Goal: Book appointment/travel/reservation

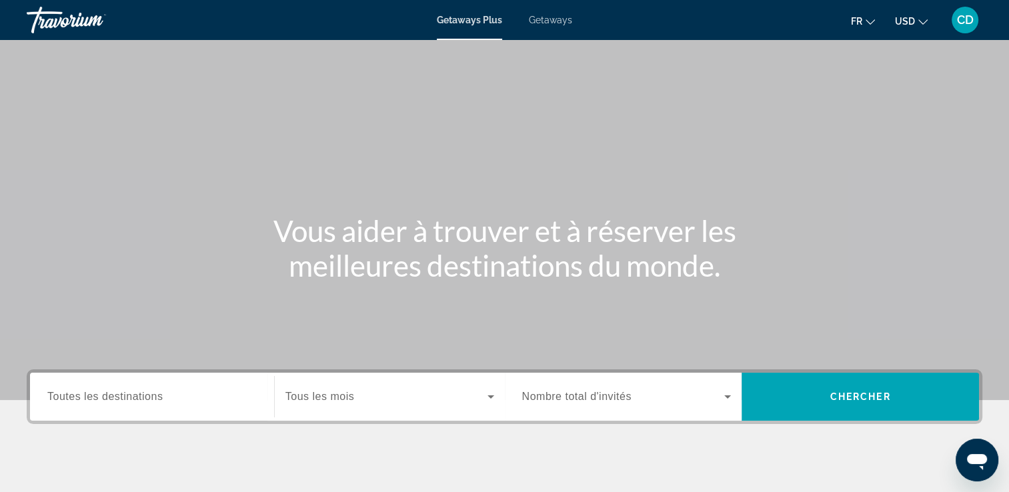
click at [905, 23] on span "USD" at bounding box center [905, 21] width 20 height 11
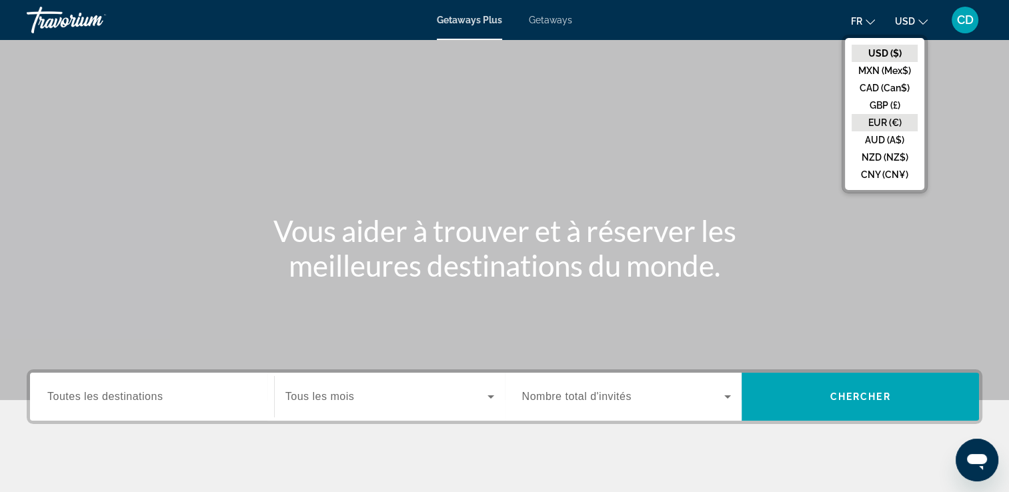
click at [879, 121] on button "EUR (€)" at bounding box center [885, 122] width 66 height 17
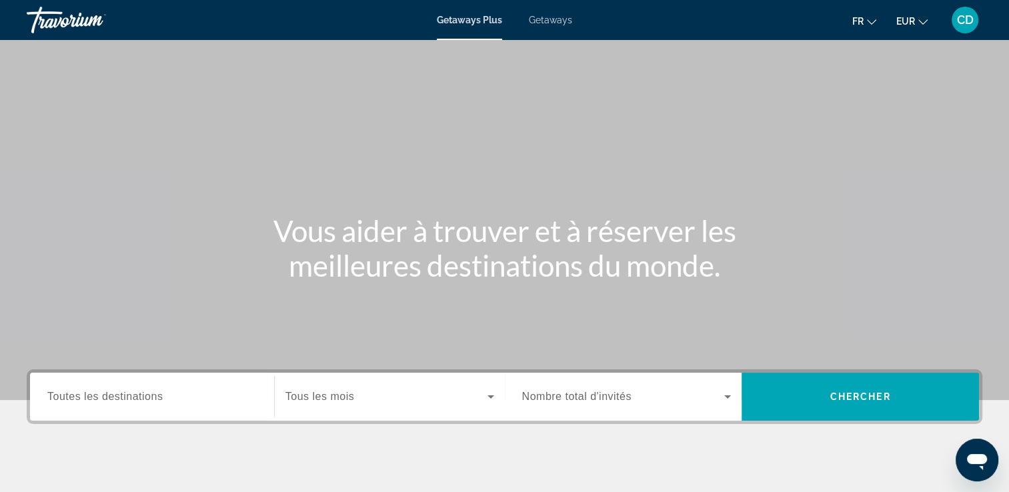
click at [161, 397] on span "Toutes les destinations" at bounding box center [104, 396] width 115 height 11
click at [161, 397] on input "Destination Toutes les destinations" at bounding box center [152, 398] width 210 height 16
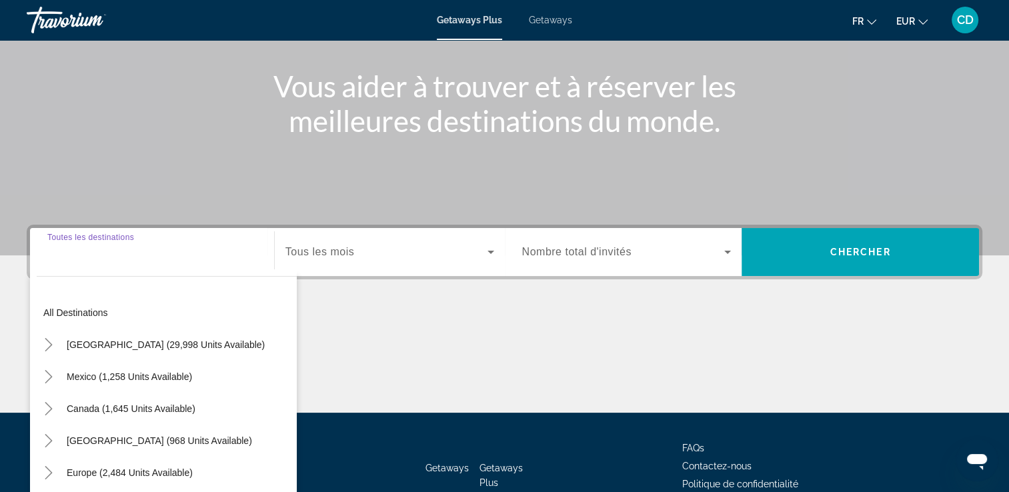
scroll to position [228, 0]
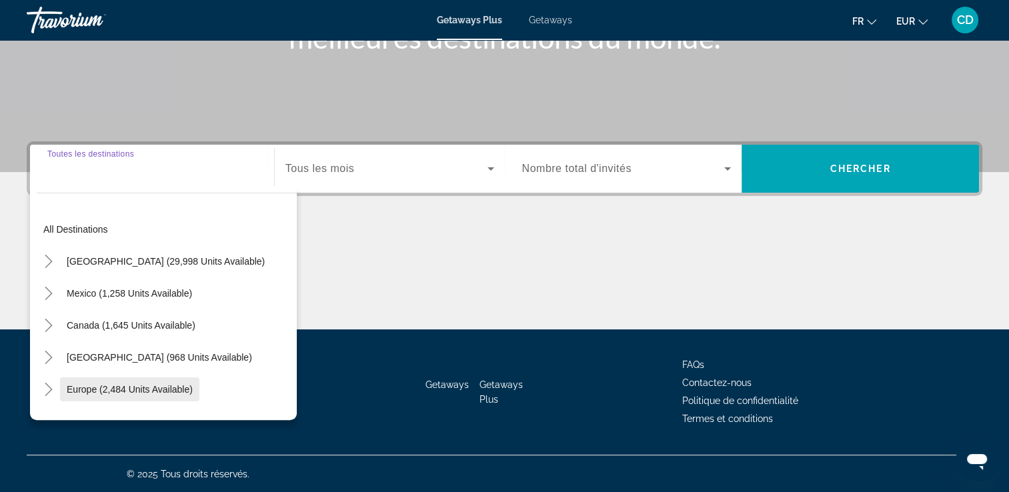
click at [93, 384] on span "Europe (2,484 units available)" at bounding box center [130, 389] width 126 height 11
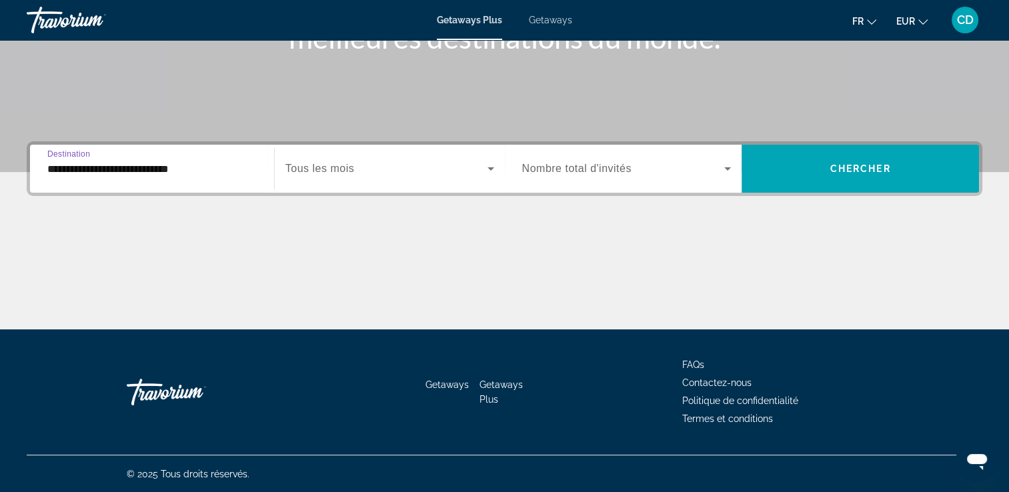
click at [102, 172] on input "**********" at bounding box center [152, 169] width 210 height 16
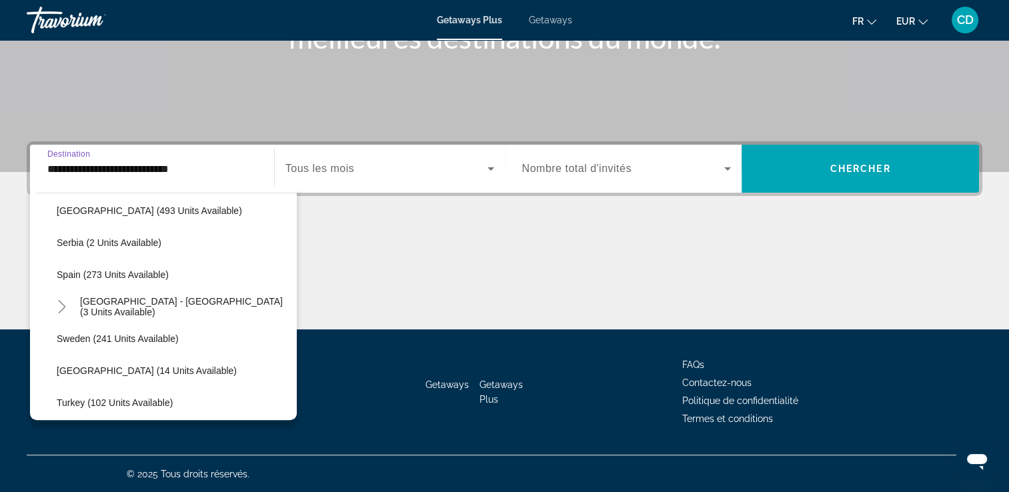
scroll to position [529, 0]
click at [108, 264] on span "Search widget" at bounding box center [173, 277] width 247 height 32
type input "**********"
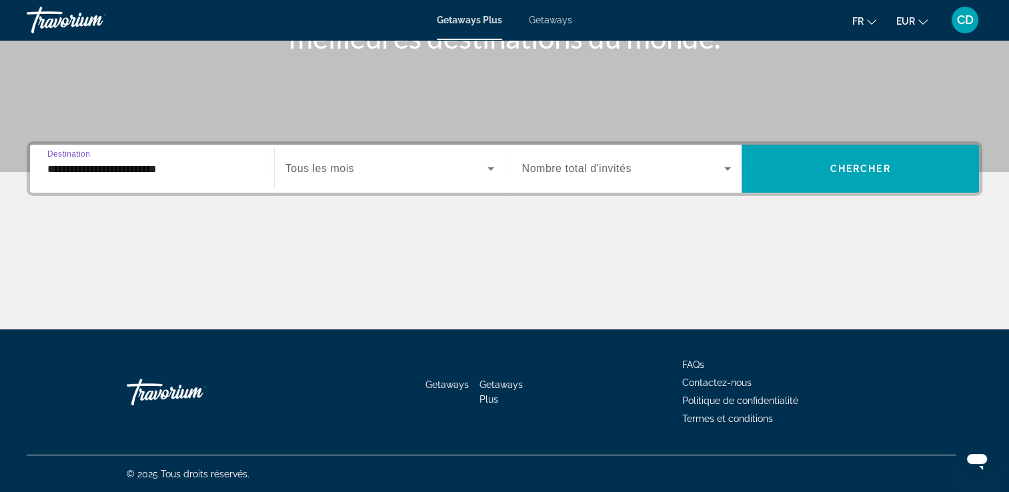
click at [374, 169] on span "Search widget" at bounding box center [387, 169] width 202 height 16
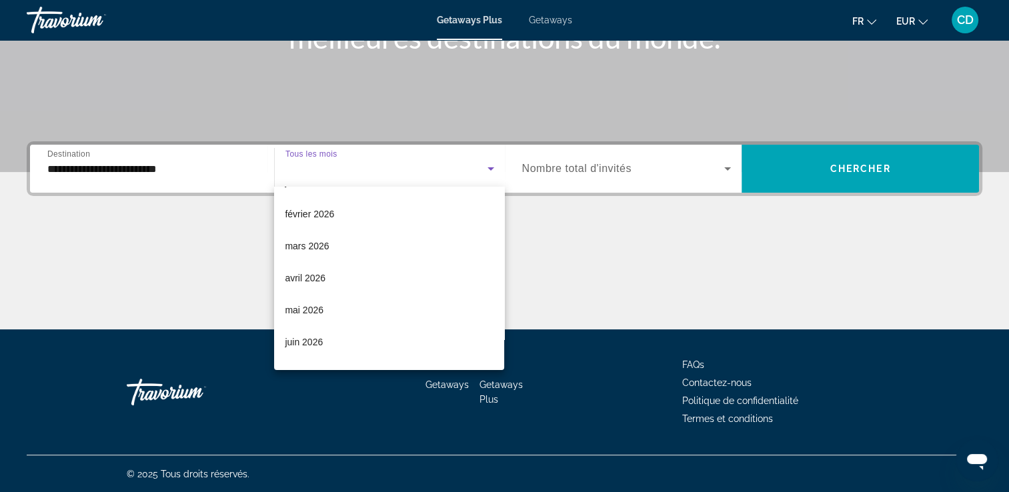
scroll to position [184, 0]
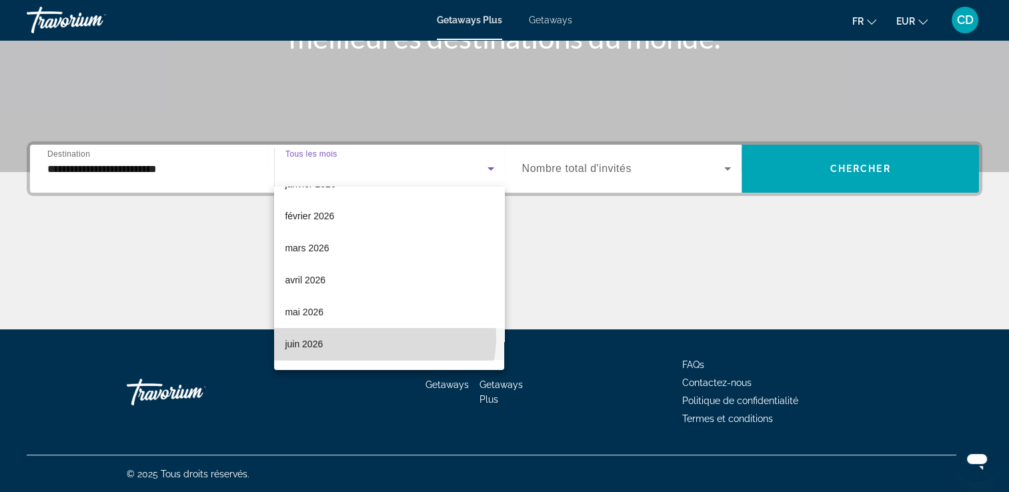
click at [366, 337] on mat-option "juin 2026" at bounding box center [389, 344] width 230 height 32
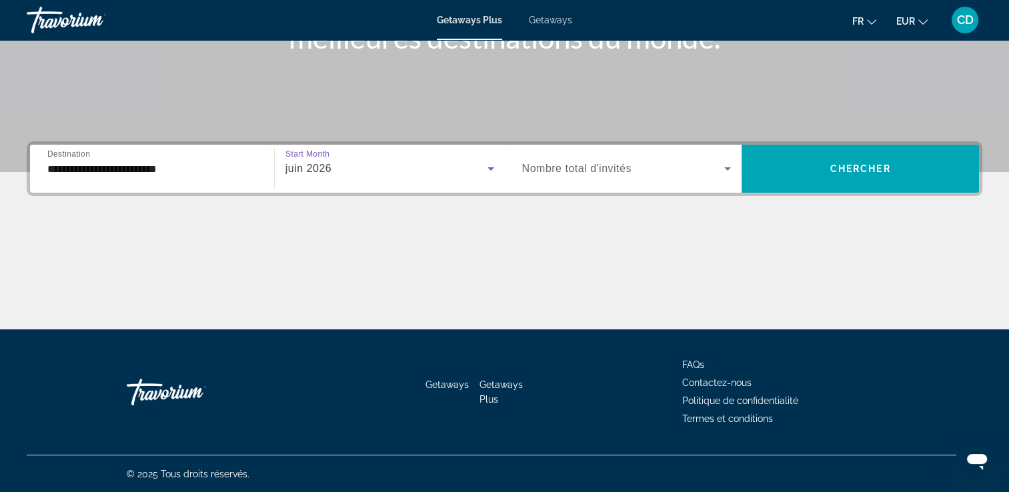
click at [600, 180] on div "Search widget" at bounding box center [627, 168] width 210 height 37
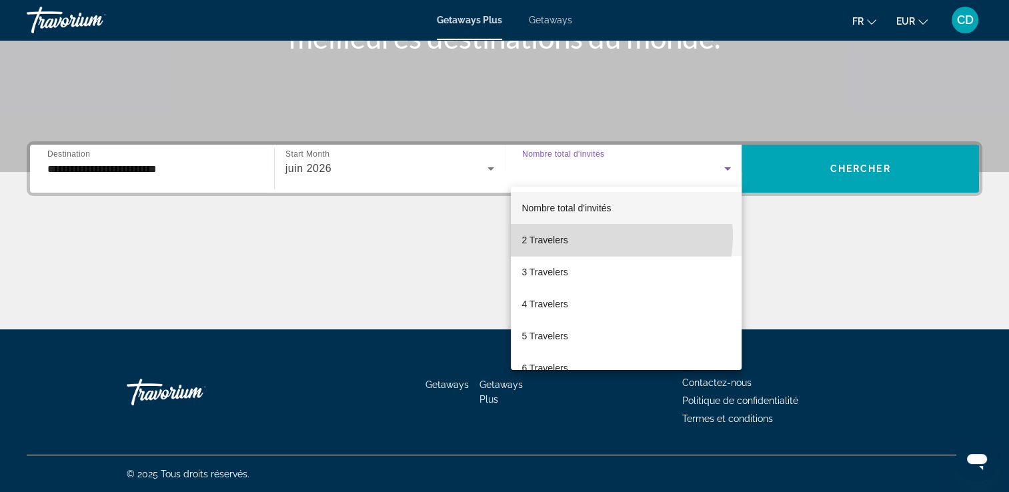
click at [601, 236] on mat-option "2 Travelers" at bounding box center [626, 240] width 231 height 32
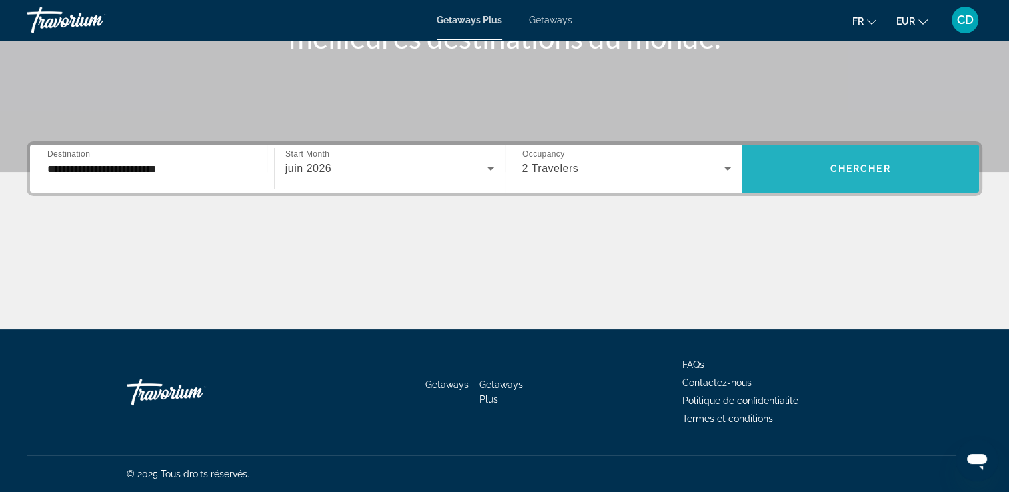
click at [785, 178] on span "Search widget" at bounding box center [861, 169] width 238 height 32
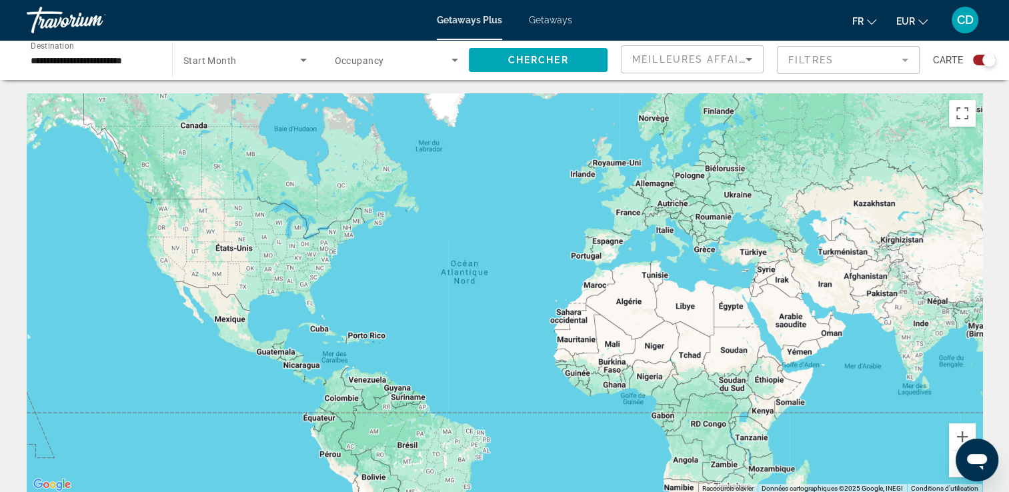
click at [985, 60] on div "Search widget" at bounding box center [989, 59] width 13 height 13
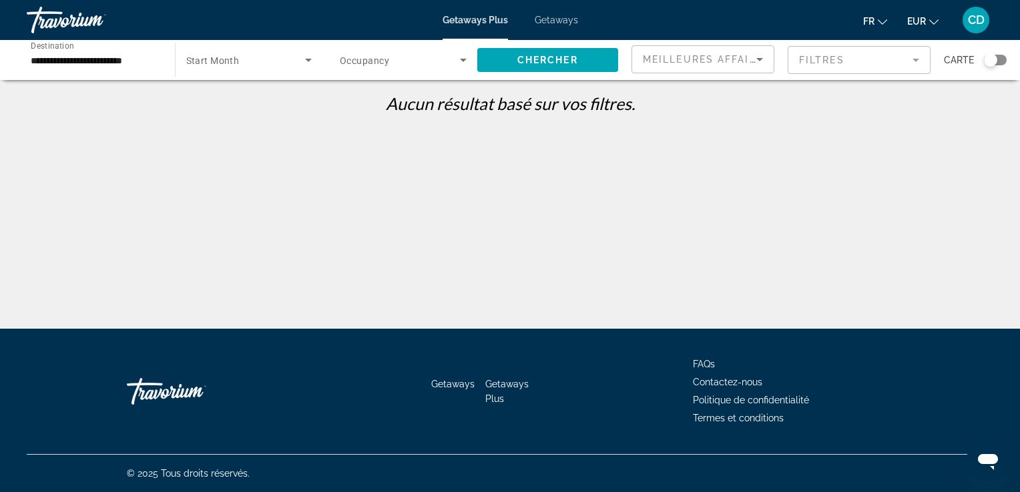
click at [240, 64] on span "Search widget" at bounding box center [245, 60] width 119 height 16
click at [237, 101] on span "Tous les mois" at bounding box center [212, 100] width 55 height 11
click at [502, 60] on span "Search widget" at bounding box center [547, 60] width 141 height 32
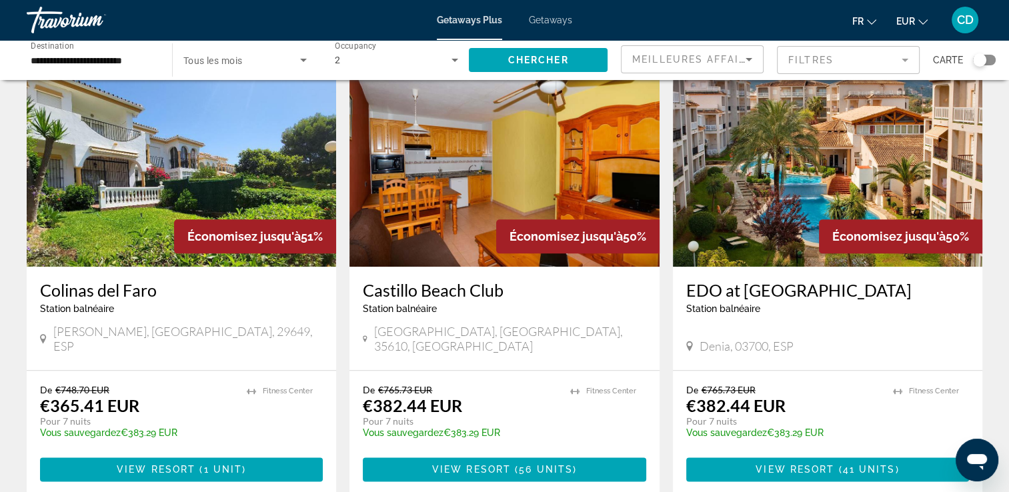
scroll to position [1549, 0]
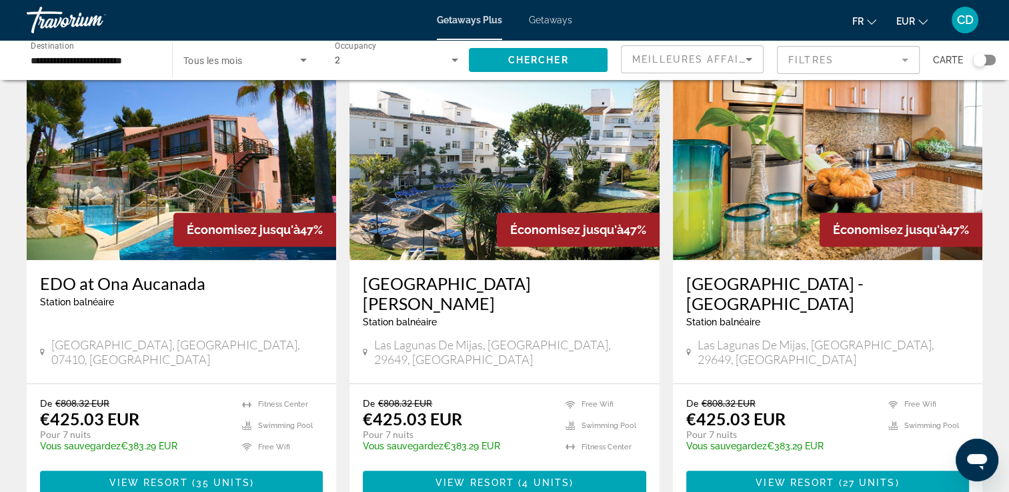
scroll to position [1088, 0]
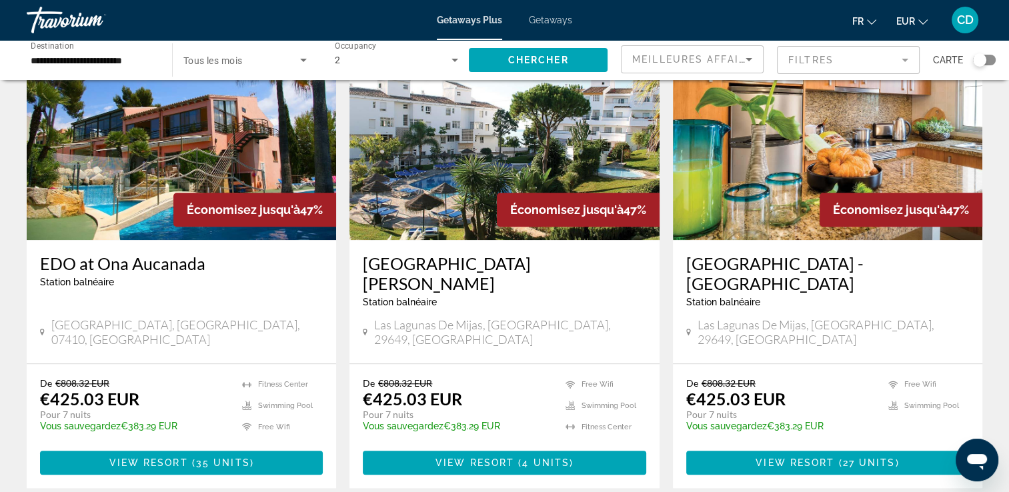
click at [214, 59] on span "Tous les mois" at bounding box center [212, 60] width 59 height 11
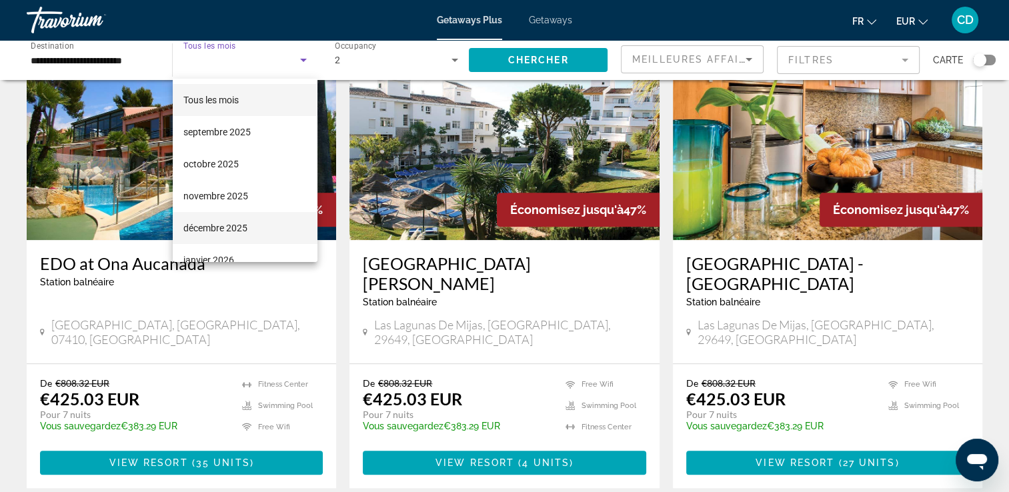
click at [256, 226] on mat-option "décembre 2025" at bounding box center [245, 228] width 145 height 32
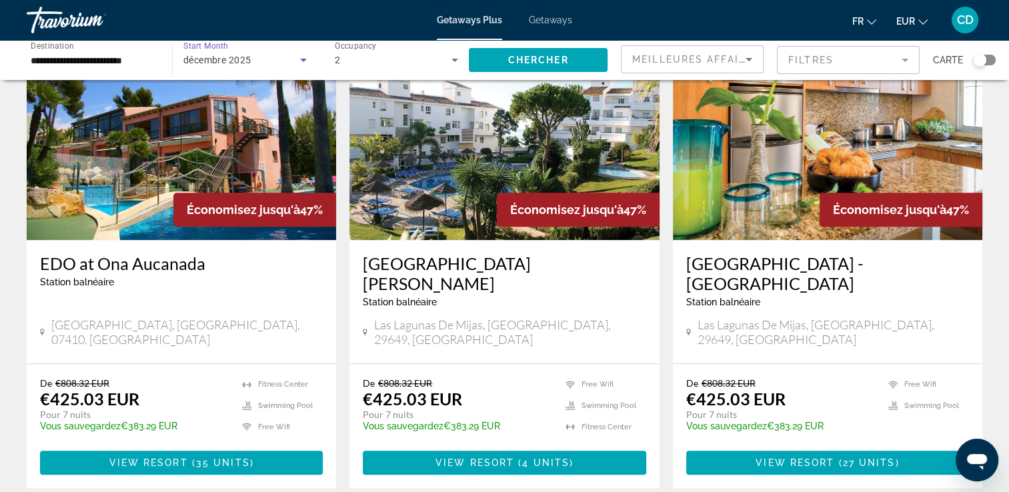
click at [288, 55] on div "décembre 2025" at bounding box center [241, 60] width 117 height 16
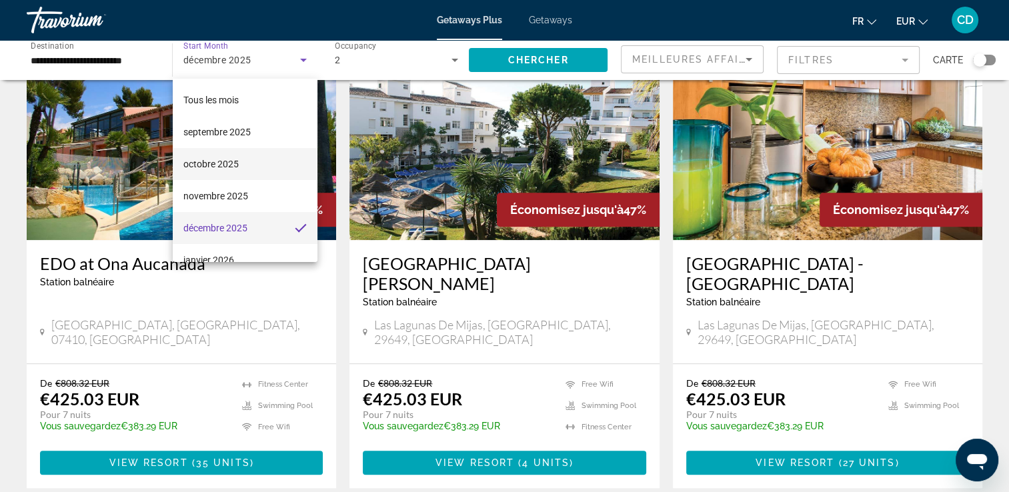
click at [246, 164] on mat-option "octobre 2025" at bounding box center [245, 164] width 145 height 32
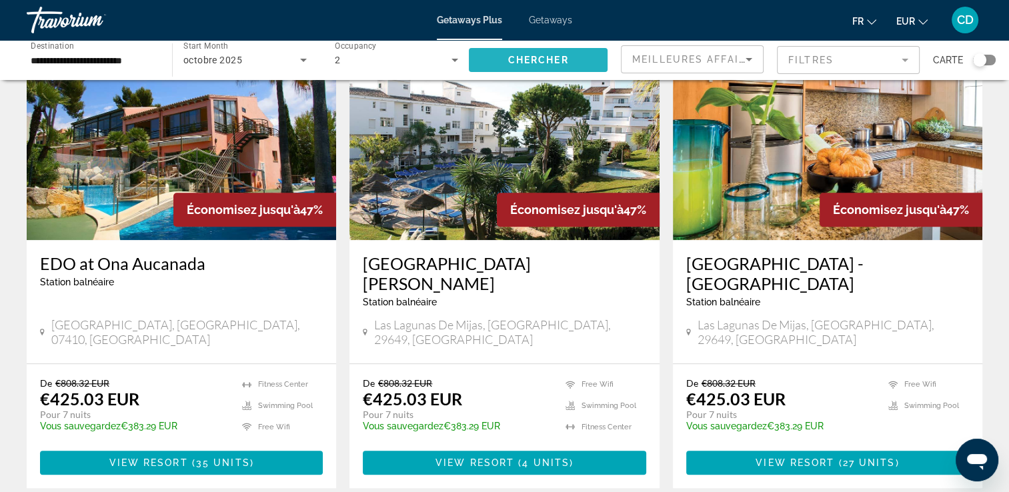
click at [545, 64] on span "Chercher" at bounding box center [538, 60] width 61 height 11
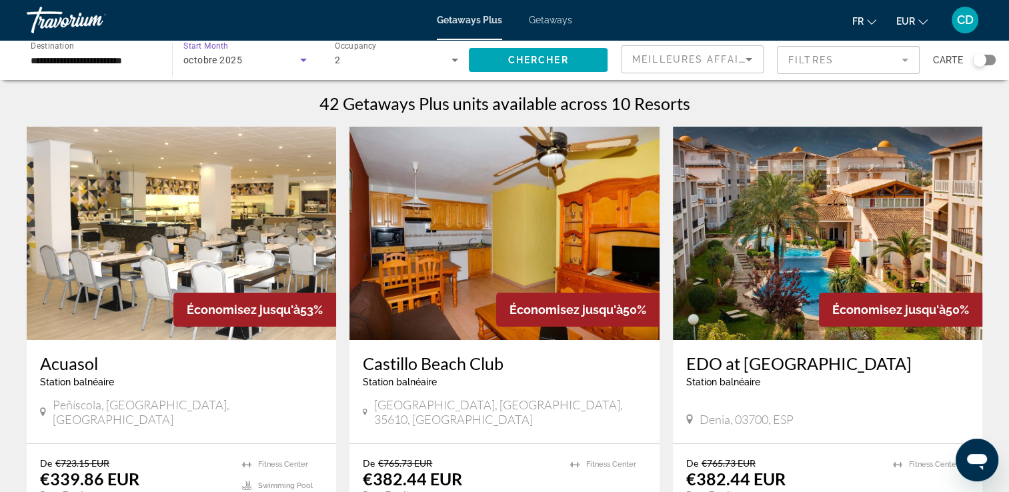
click at [232, 63] on span "octobre 2025" at bounding box center [212, 60] width 59 height 11
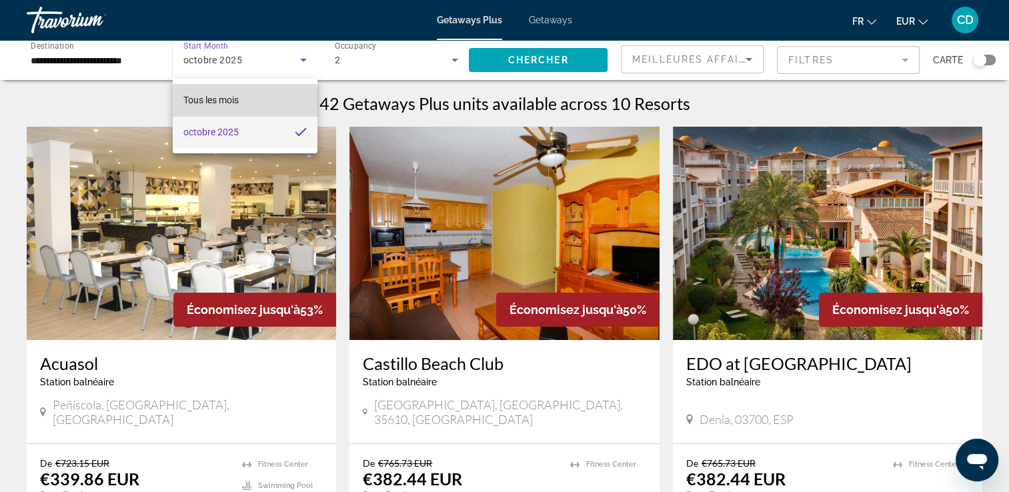
click at [237, 103] on span "Tous les mois" at bounding box center [210, 100] width 55 height 11
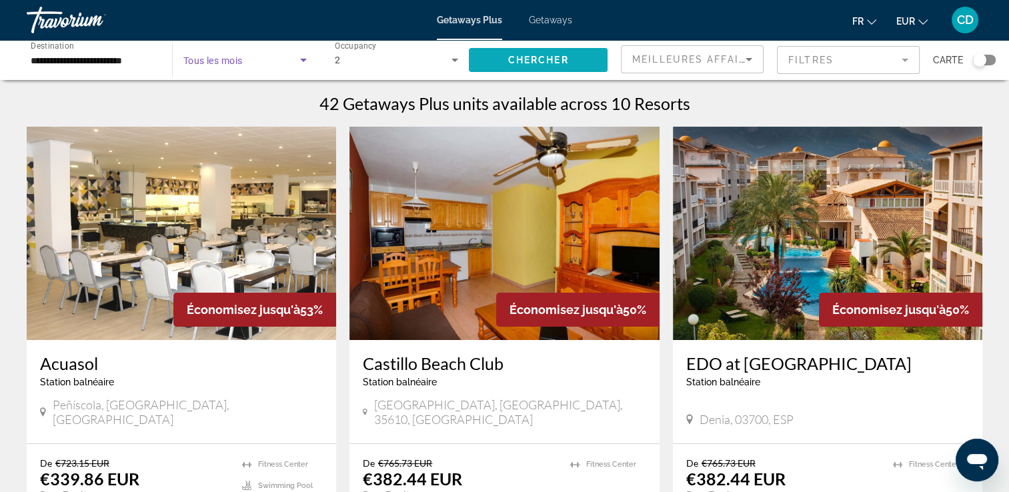
click at [510, 53] on span "Search widget" at bounding box center [538, 60] width 139 height 32
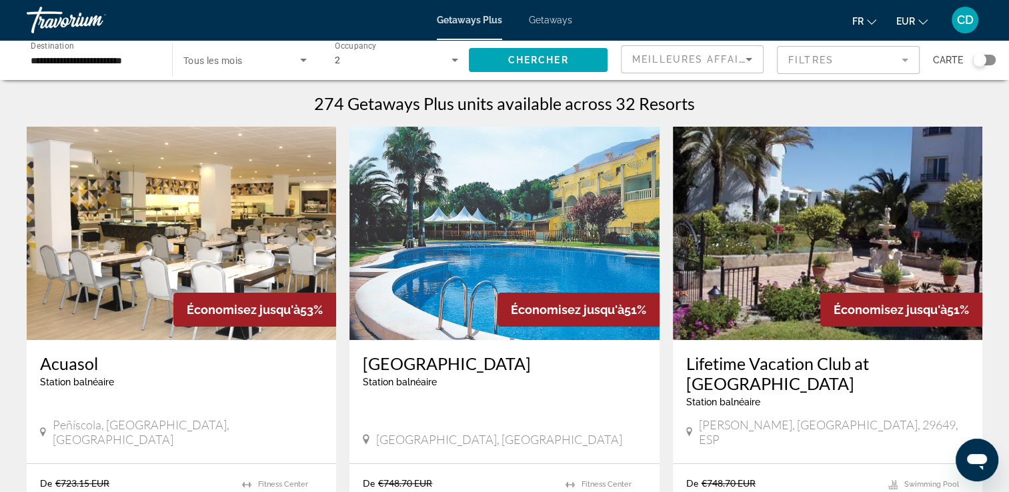
click at [240, 67] on span "Search widget" at bounding box center [241, 60] width 117 height 16
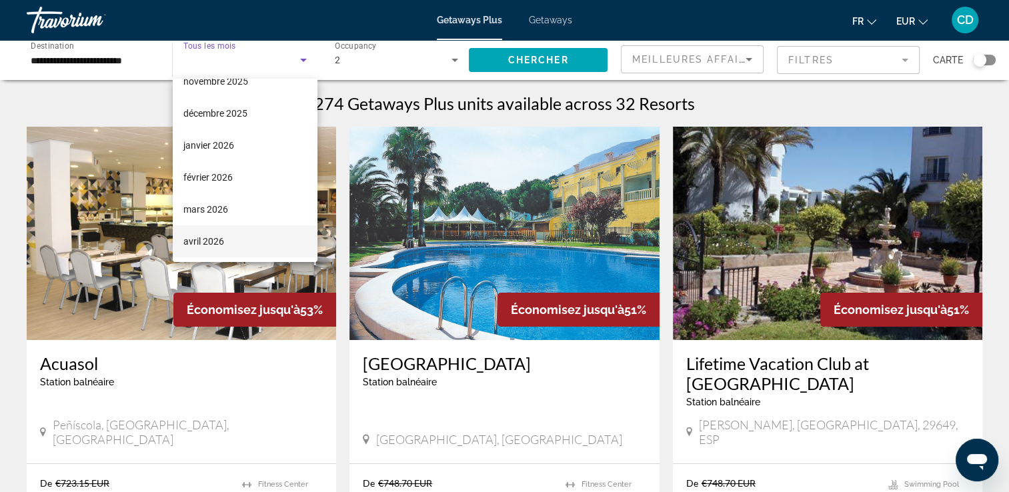
scroll to position [115, 0]
click at [246, 236] on mat-option "avril 2026" at bounding box center [245, 242] width 145 height 32
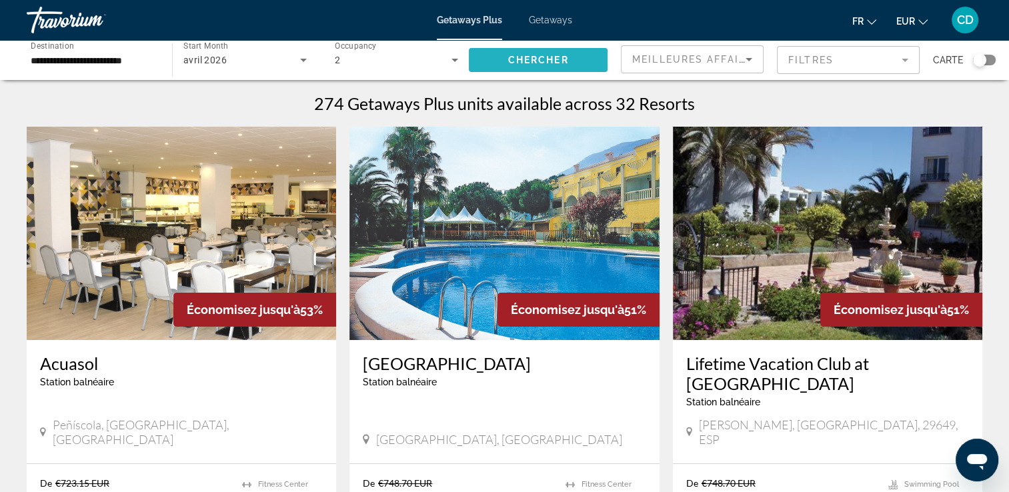
click at [536, 56] on span "Chercher" at bounding box center [538, 60] width 61 height 11
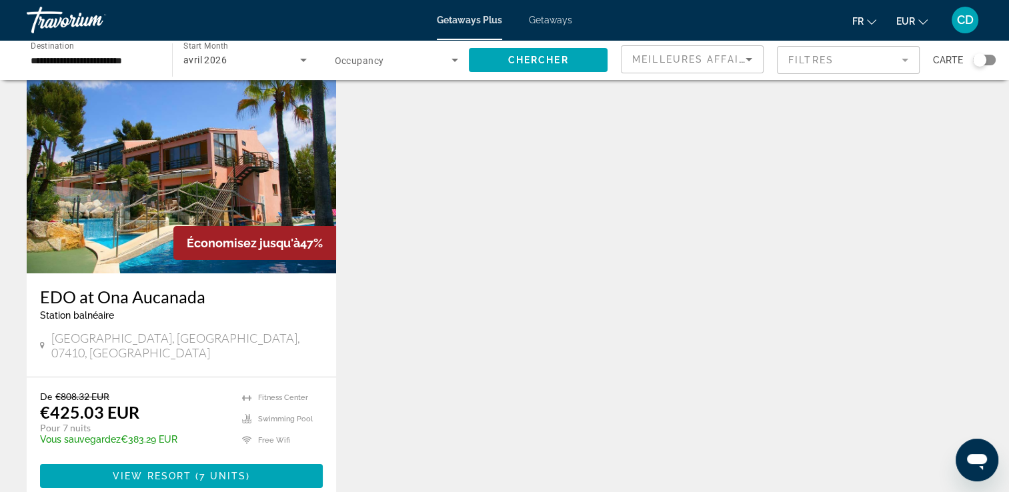
scroll to position [65, 0]
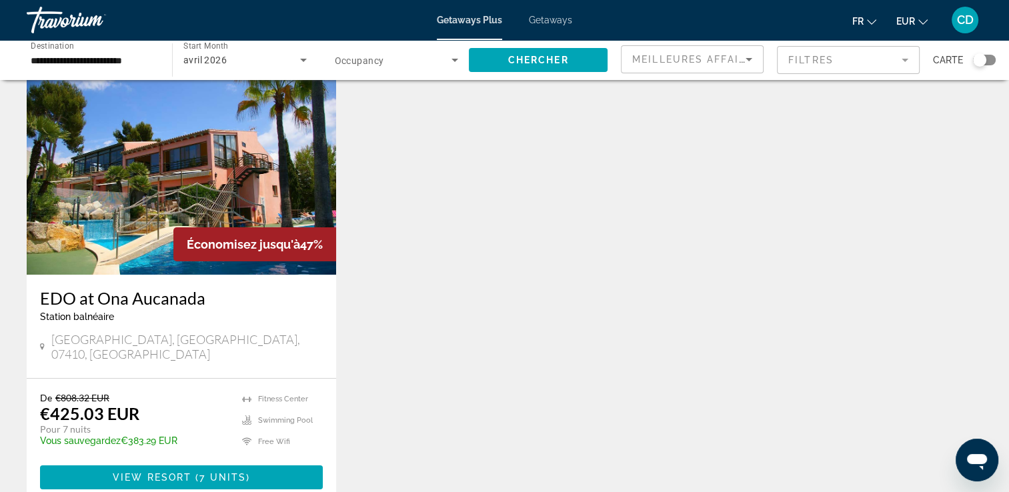
click at [120, 256] on img "Main content" at bounding box center [182, 168] width 310 height 214
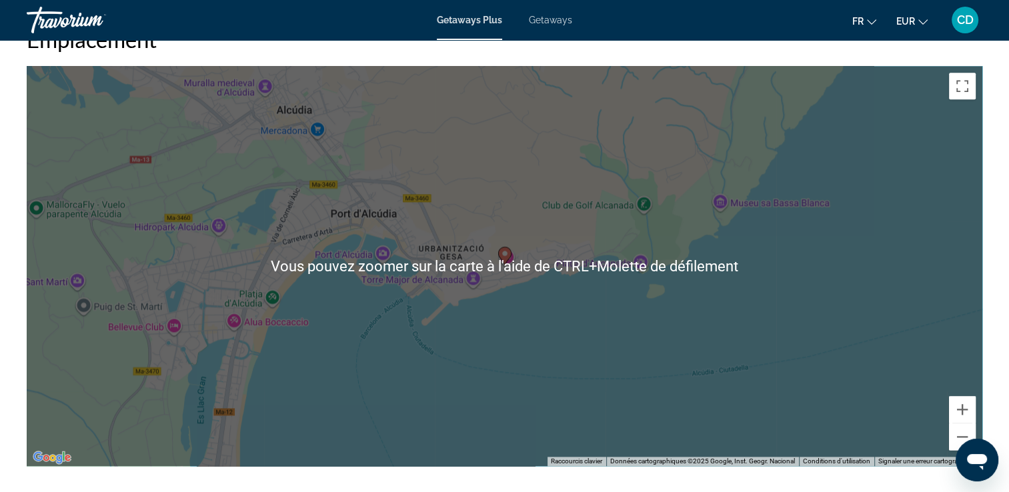
scroll to position [1705, 0]
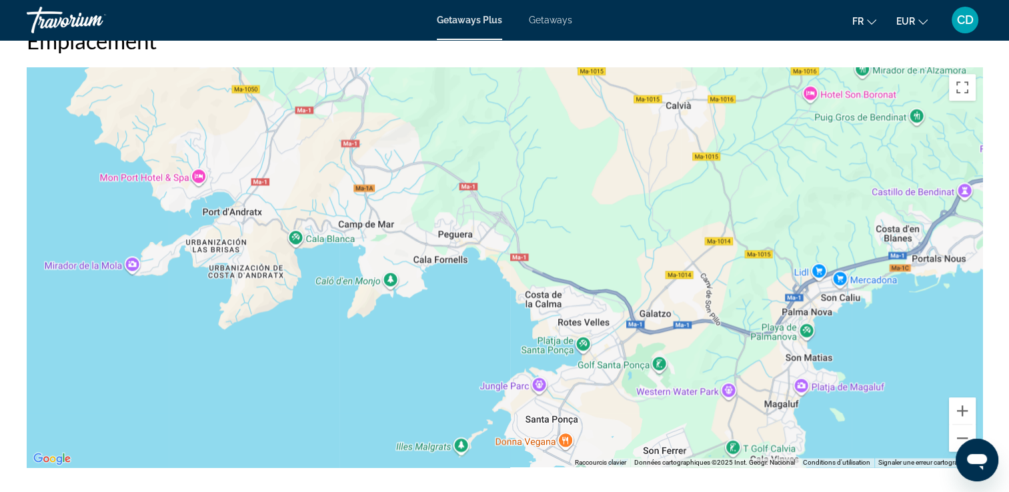
drag, startPoint x: 250, startPoint y: 352, endPoint x: 478, endPoint y: 393, distance: 231.8
click at [478, 393] on div "Main content" at bounding box center [505, 267] width 956 height 400
click at [127, 268] on div "Main content" at bounding box center [505, 267] width 956 height 400
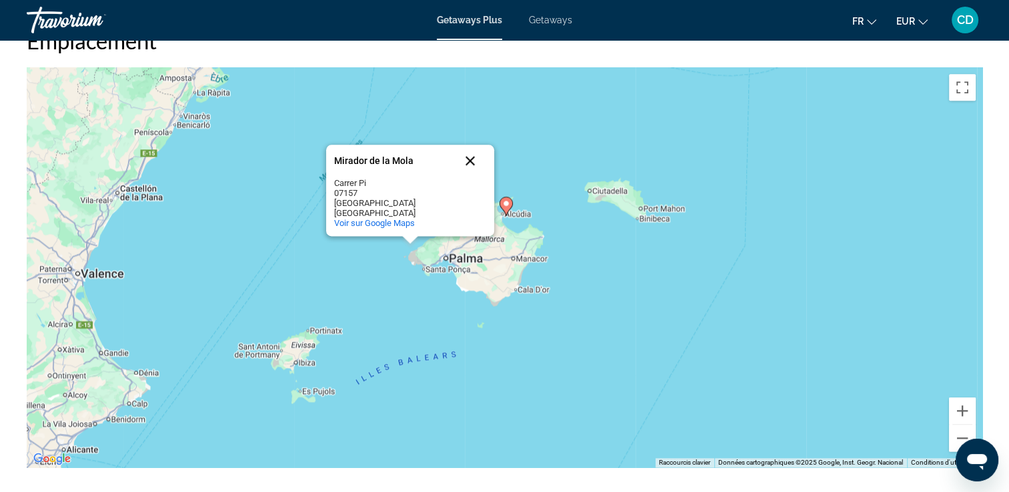
click at [468, 160] on button "Fermer" at bounding box center [470, 161] width 32 height 32
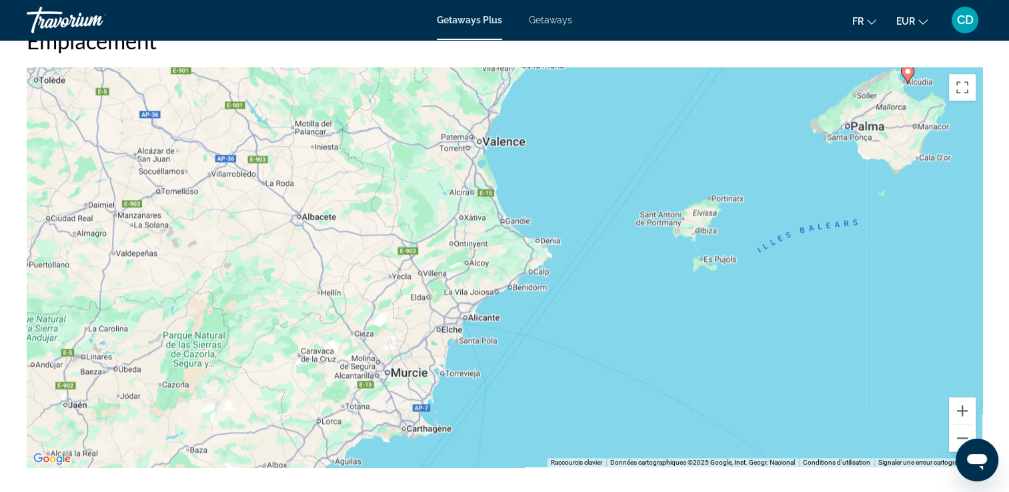
drag, startPoint x: 230, startPoint y: 278, endPoint x: 649, endPoint y: 129, distance: 444.6
click at [649, 129] on div "Pour activer le glissement avec le clavier, appuyez sur Alt+Entrée. Une fois ce…" at bounding box center [505, 267] width 956 height 400
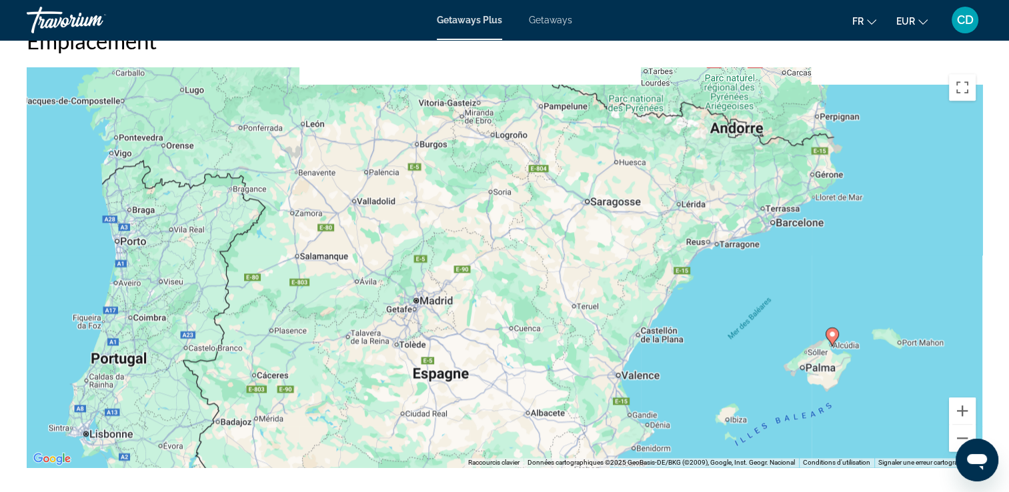
drag, startPoint x: 363, startPoint y: 226, endPoint x: 416, endPoint y: 460, distance: 240.1
click at [416, 460] on div "Pour activer le glissement avec le clavier, appuyez sur Alt+Entrée. Une fois ce…" at bounding box center [505, 267] width 956 height 400
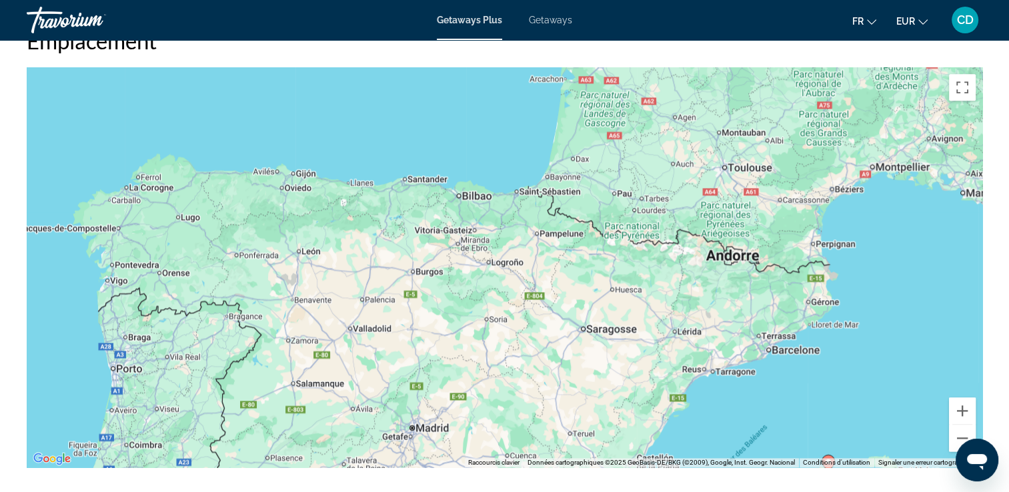
drag, startPoint x: 478, startPoint y: 280, endPoint x: 472, endPoint y: 403, distance: 122.9
click at [472, 403] on div "Pour activer le glissement avec le clavier, appuyez sur Alt+Entrée. Une fois ce…" at bounding box center [505, 267] width 956 height 400
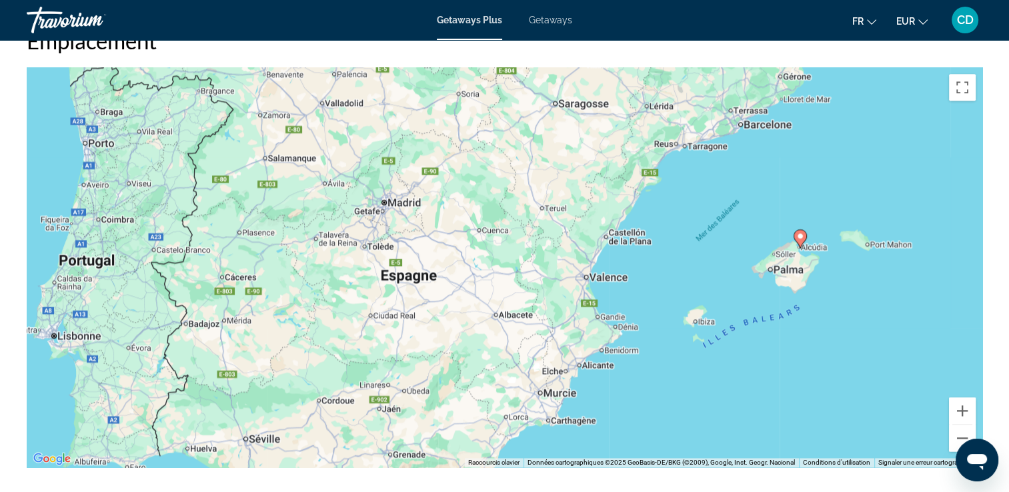
drag, startPoint x: 507, startPoint y: 399, endPoint x: 472, endPoint y: 139, distance: 262.5
click at [472, 139] on div "Pour activer le glissement avec le clavier, appuyez sur Alt+Entrée. Une fois ce…" at bounding box center [505, 267] width 956 height 400
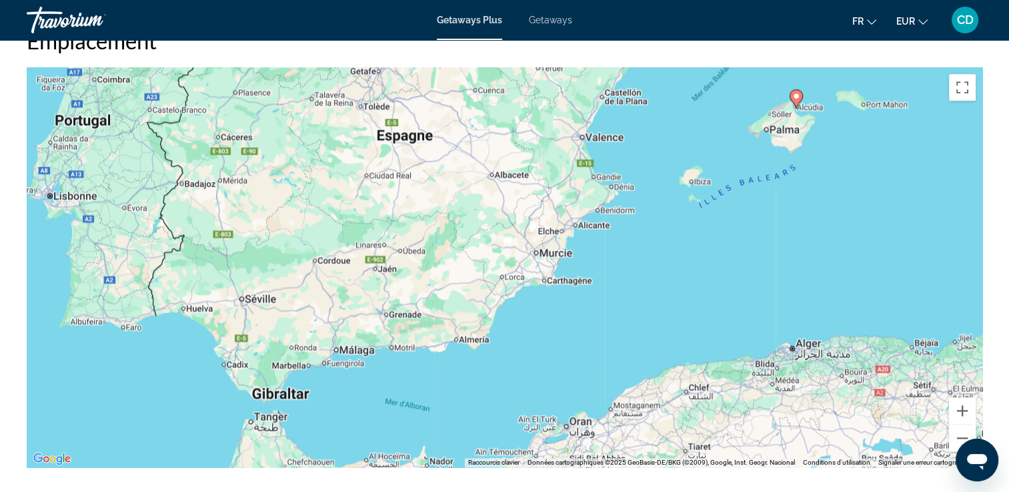
drag, startPoint x: 426, startPoint y: 332, endPoint x: 432, endPoint y: 223, distance: 109.6
click at [432, 223] on div "Pour activer le glissement avec le clavier, appuyez sur Alt+Entrée. Une fois ce…" at bounding box center [505, 267] width 956 height 400
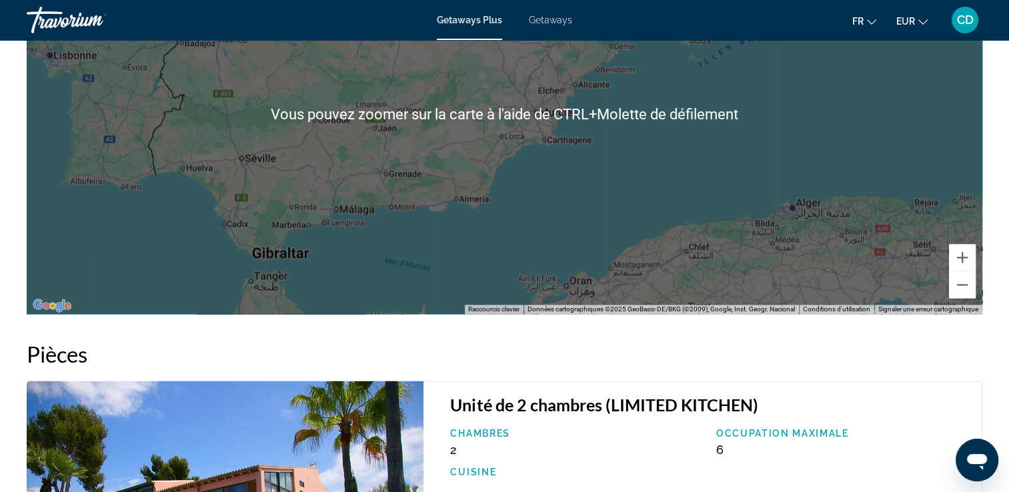
scroll to position [1858, 0]
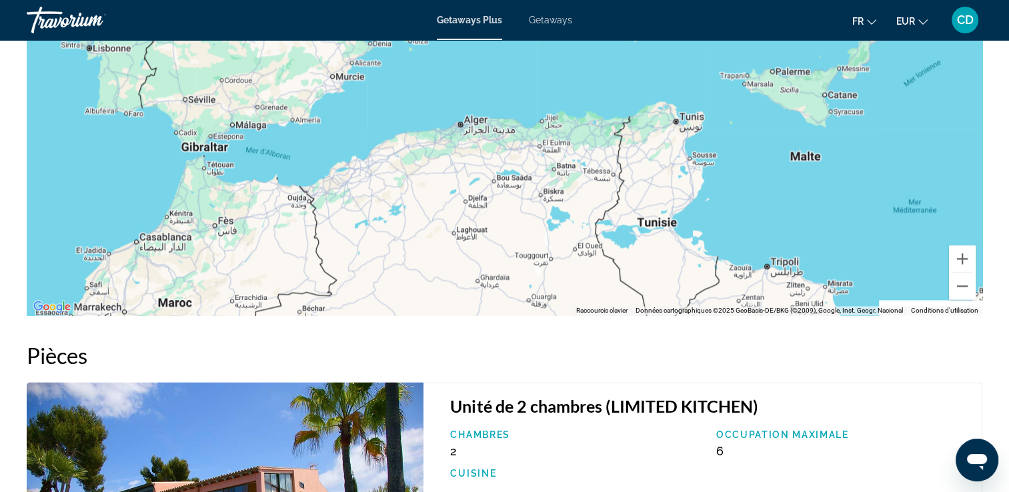
drag, startPoint x: 377, startPoint y: 238, endPoint x: 230, endPoint y: 84, distance: 212.8
click at [230, 84] on div "Pour activer le glissement avec le clavier, appuyez sur Alt+Entrée. Une fois ce…" at bounding box center [505, 115] width 956 height 400
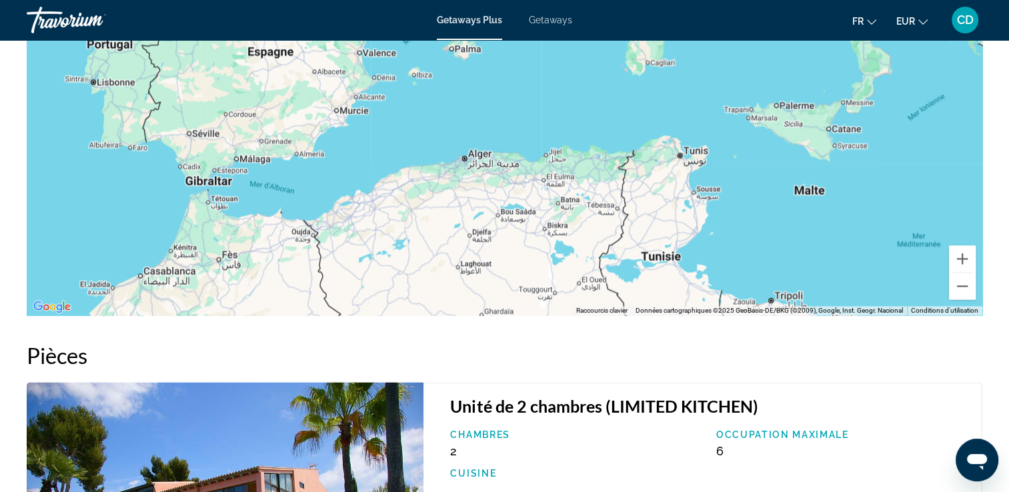
drag, startPoint x: 534, startPoint y: 108, endPoint x: 573, endPoint y: 255, distance: 151.8
click at [573, 255] on div "Pour activer le glissement avec le clavier, appuyez sur Alt+Entrée. Une fois ce…" at bounding box center [505, 115] width 956 height 400
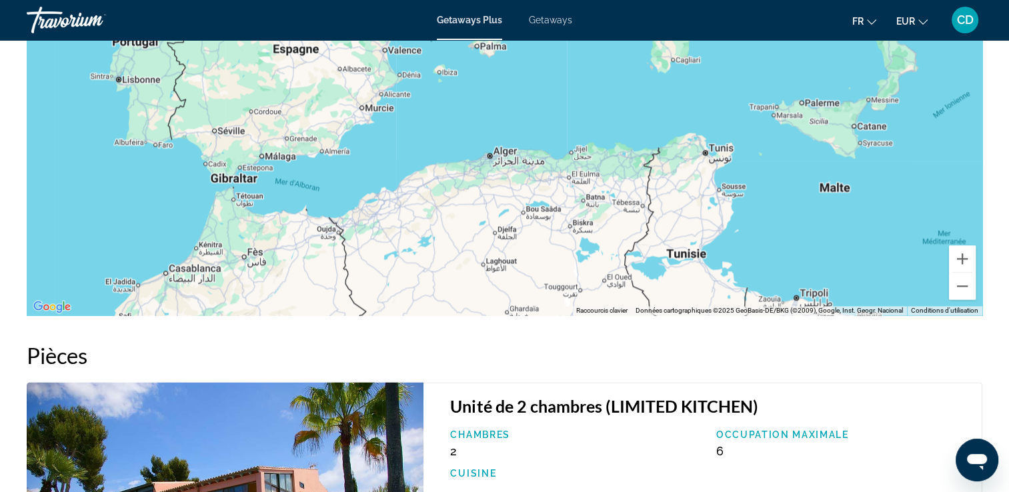
drag, startPoint x: 262, startPoint y: 279, endPoint x: 294, endPoint y: 255, distance: 39.5
click at [294, 255] on div "Pour activer le glissement avec le clavier, appuyez sur Alt+Entrée. Une fois ce…" at bounding box center [505, 115] width 956 height 400
